Goal: Check status: Check status

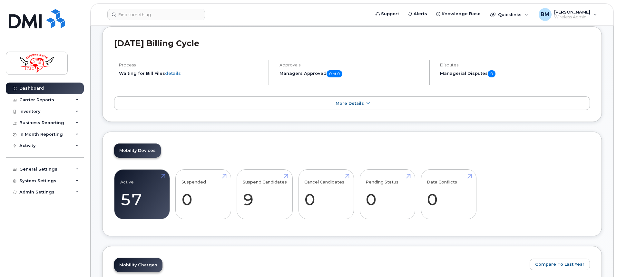
scroll to position [97, 0]
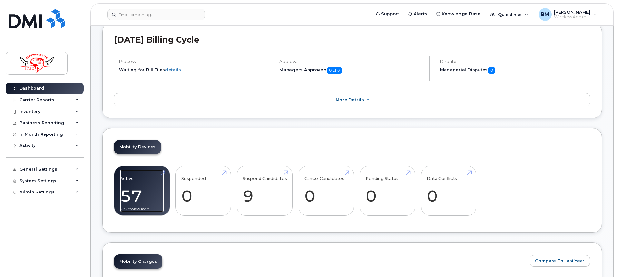
click at [131, 194] on link "Active 57 97%" at bounding box center [142, 191] width 44 height 43
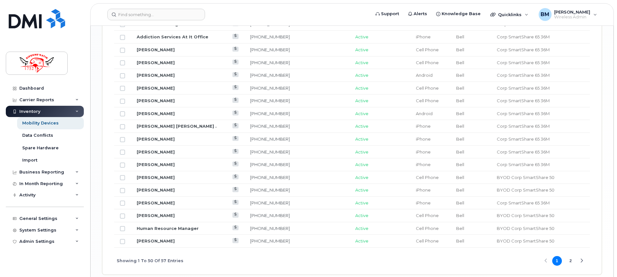
scroll to position [774, 0]
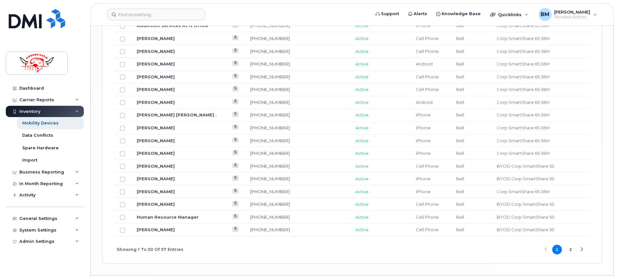
click at [570, 250] on button "2" at bounding box center [571, 250] width 10 height 10
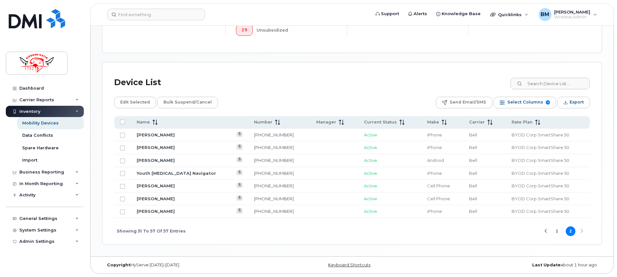
click at [547, 231] on div "Previous Page" at bounding box center [546, 231] width 4 height 4
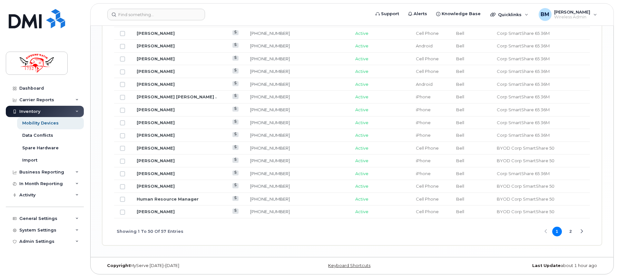
scroll to position [792, 0]
click at [571, 232] on button "2" at bounding box center [571, 231] width 10 height 10
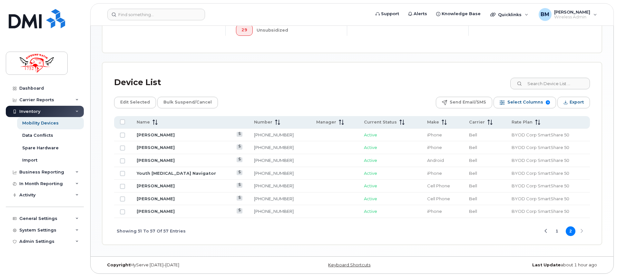
scroll to position [244, 0]
click at [548, 231] on button "Previous Page" at bounding box center [546, 231] width 10 height 10
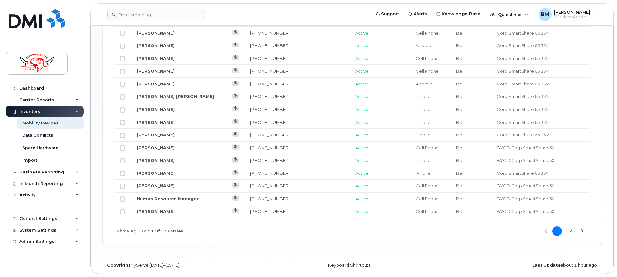
scroll to position [792, 0]
